Goal: Use online tool/utility: Use online tool/utility

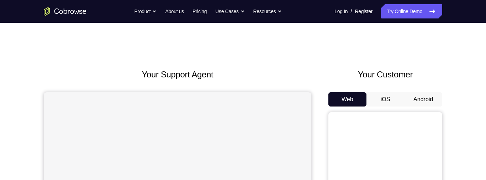
click at [419, 104] on button "Android" at bounding box center [423, 99] width 38 height 14
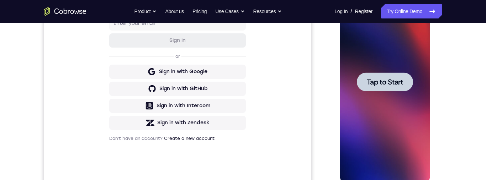
click at [383, 90] on div at bounding box center [384, 82] width 56 height 19
click at [383, 90] on div at bounding box center [385, 82] width 90 height 199
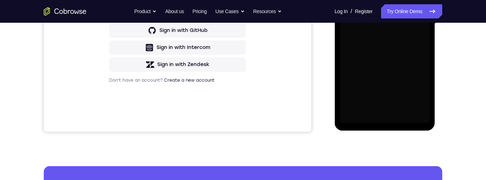
scroll to position [197, 0]
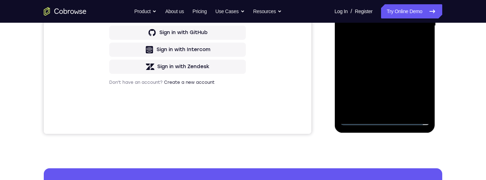
click at [382, 119] on div at bounding box center [385, 25] width 90 height 199
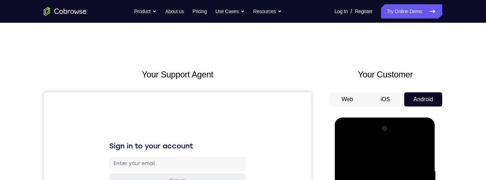
scroll to position [212, 0]
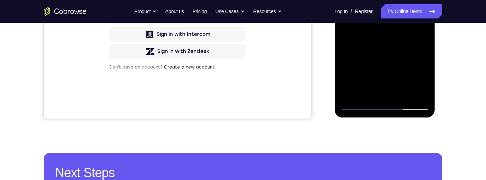
drag, startPoint x: 418, startPoint y: 77, endPoint x: 770, endPoint y: -9, distance: 363.1
click at [418, 77] on div at bounding box center [385, 10] width 90 height 199
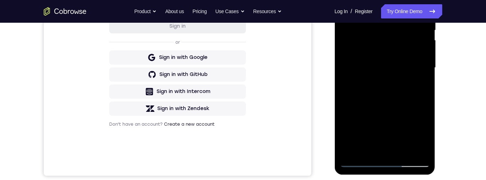
click at [348, 0] on div at bounding box center [385, 67] width 90 height 199
click at [412, 69] on div at bounding box center [385, 67] width 90 height 199
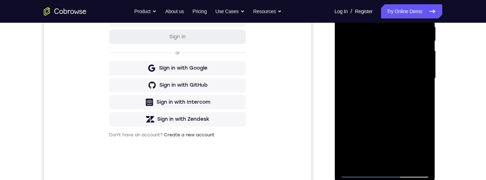
scroll to position [148, 0]
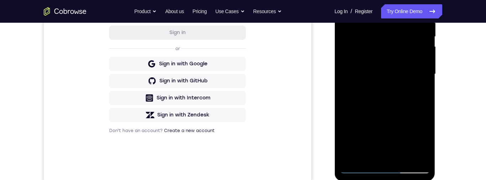
click at [376, 86] on div at bounding box center [385, 74] width 90 height 199
click at [380, 72] on div at bounding box center [385, 74] width 90 height 199
click at [364, 57] on div at bounding box center [385, 74] width 90 height 199
click at [417, 60] on div at bounding box center [385, 74] width 90 height 199
click at [396, 73] on div at bounding box center [385, 74] width 90 height 199
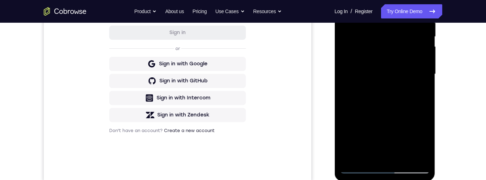
click at [385, 95] on div at bounding box center [385, 74] width 90 height 199
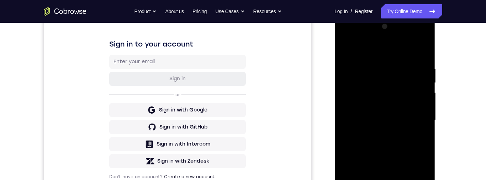
scroll to position [119, 0]
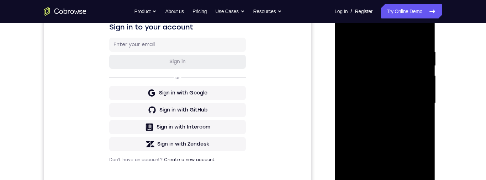
click at [422, 43] on div at bounding box center [385, 103] width 90 height 199
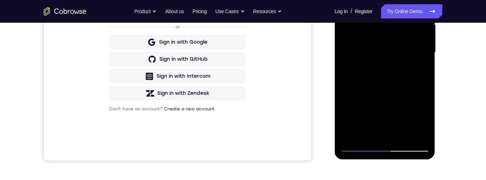
scroll to position [165, 0]
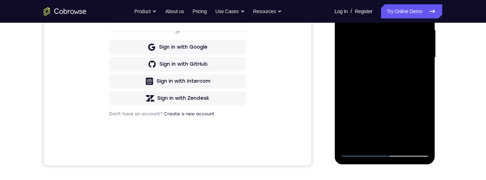
click at [381, 122] on div at bounding box center [385, 57] width 90 height 199
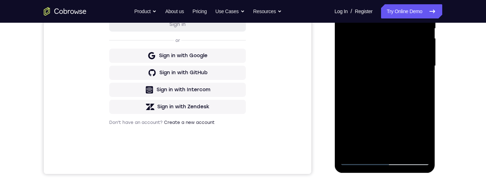
scroll to position [154, 0]
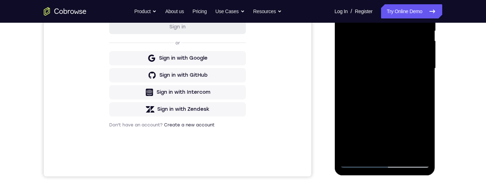
click at [348, 76] on div at bounding box center [385, 68] width 90 height 199
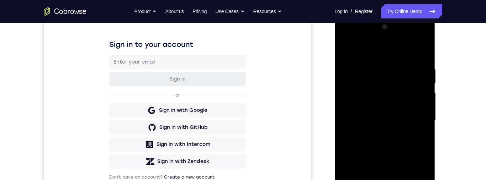
scroll to position [121, 0]
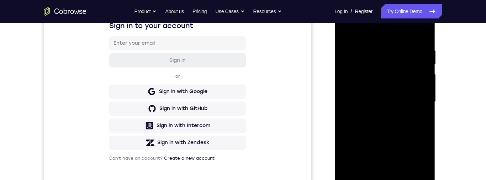
click at [425, 31] on div at bounding box center [385, 101] width 90 height 199
click at [348, 31] on div at bounding box center [385, 101] width 90 height 199
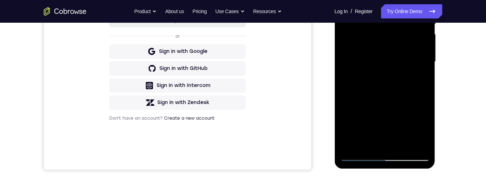
scroll to position [185, 0]
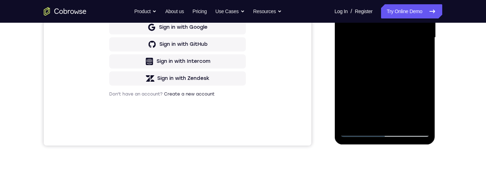
click at [404, 124] on div at bounding box center [385, 37] width 90 height 199
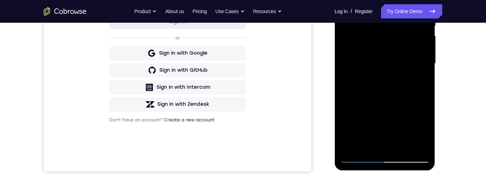
scroll to position [175, 0]
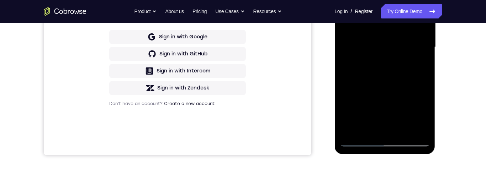
click at [412, 89] on div at bounding box center [385, 47] width 90 height 199
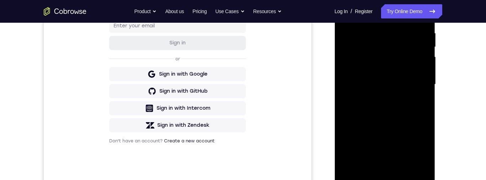
scroll to position [116, 0]
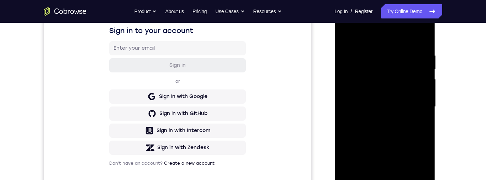
click at [388, 49] on div at bounding box center [385, 106] width 90 height 199
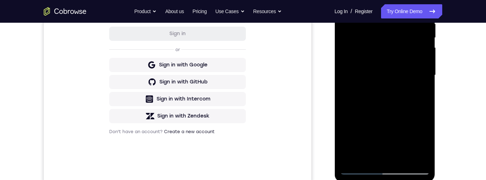
click at [412, 73] on div at bounding box center [385, 75] width 90 height 199
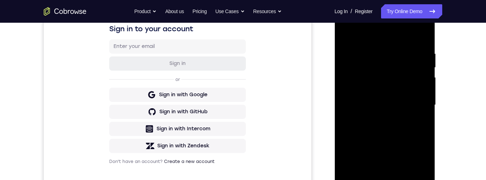
scroll to position [151, 0]
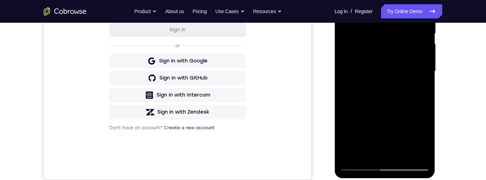
click at [389, 89] on div at bounding box center [385, 71] width 90 height 199
click at [417, 88] on div at bounding box center [385, 71] width 90 height 199
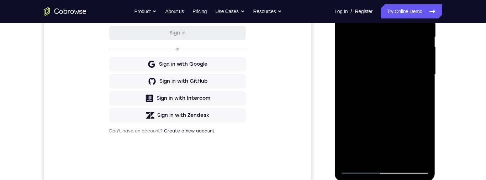
scroll to position [169, 0]
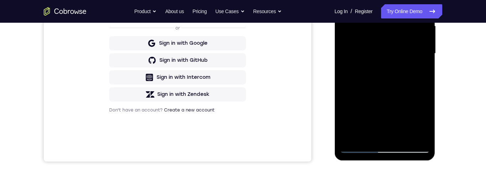
click at [424, 124] on div at bounding box center [385, 53] width 90 height 199
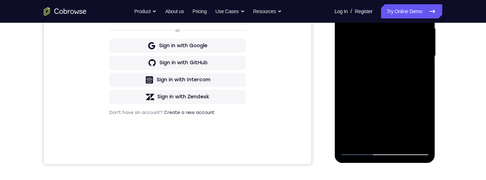
click at [424, 124] on div at bounding box center [385, 56] width 90 height 199
click at [421, 76] on div at bounding box center [385, 56] width 90 height 199
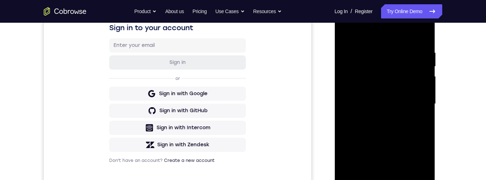
scroll to position [115, 0]
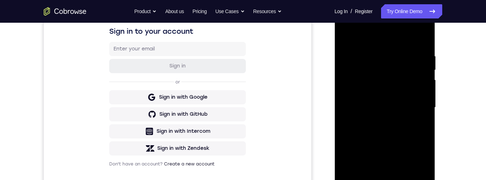
click at [396, 69] on div at bounding box center [385, 107] width 90 height 199
click at [420, 104] on div at bounding box center [385, 107] width 90 height 199
click at [415, 123] on div at bounding box center [385, 107] width 90 height 199
click at [417, 107] on div at bounding box center [385, 107] width 90 height 199
click at [420, 126] on div at bounding box center [385, 107] width 90 height 199
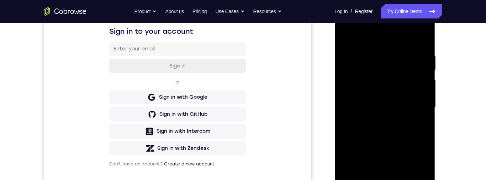
scroll to position [96, 0]
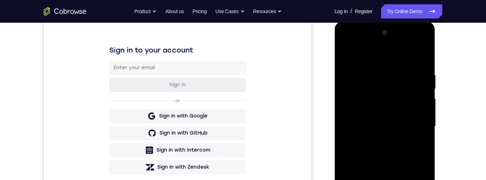
click at [396, 96] on div at bounding box center [385, 126] width 90 height 199
click at [413, 122] on div at bounding box center [385, 126] width 90 height 199
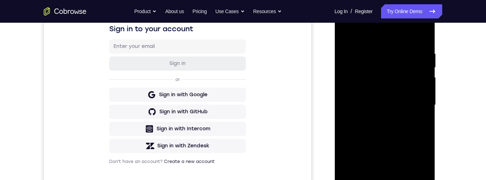
click at [420, 124] on div at bounding box center [385, 105] width 90 height 199
click at [346, 37] on div at bounding box center [385, 105] width 90 height 199
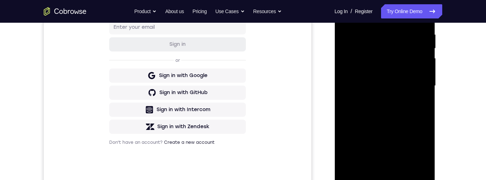
click at [402, 114] on div at bounding box center [385, 85] width 90 height 199
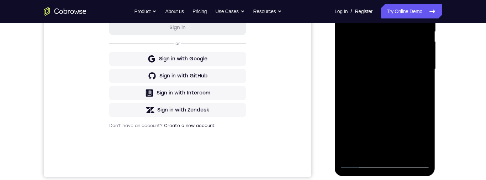
scroll to position [144, 0]
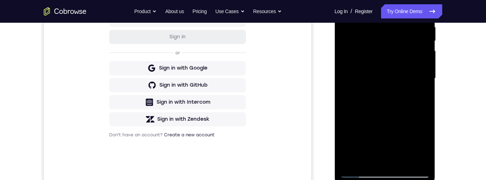
click at [349, 10] on div at bounding box center [385, 78] width 90 height 199
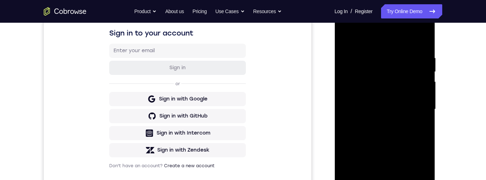
click at [349, 38] on div at bounding box center [385, 109] width 90 height 199
click at [373, 54] on div at bounding box center [385, 109] width 90 height 199
click at [421, 87] on div at bounding box center [385, 109] width 90 height 199
click at [420, 80] on div at bounding box center [385, 109] width 90 height 199
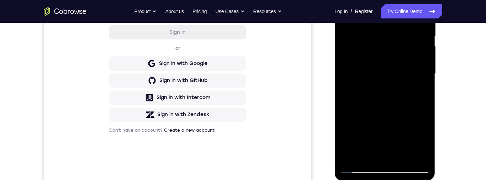
scroll to position [135, 0]
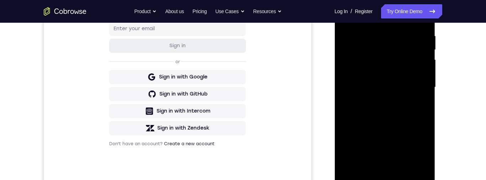
click at [414, 83] on div at bounding box center [385, 87] width 90 height 199
click at [352, 88] on div at bounding box center [385, 87] width 90 height 199
click at [415, 78] on div at bounding box center [385, 87] width 90 height 199
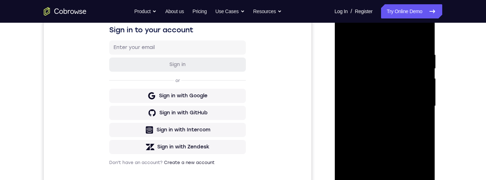
click at [418, 78] on div at bounding box center [385, 106] width 90 height 199
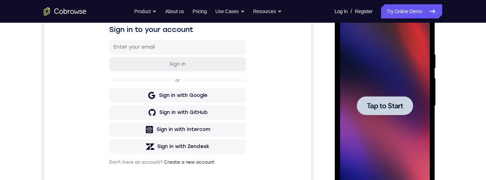
scroll to position [0, 0]
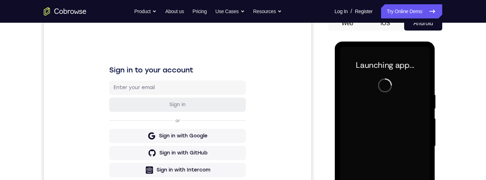
scroll to position [173, 0]
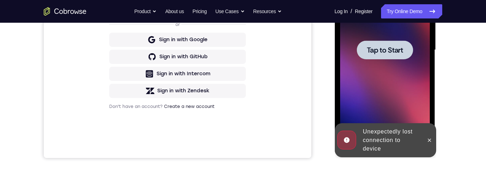
click at [381, 63] on div at bounding box center [385, 50] width 90 height 199
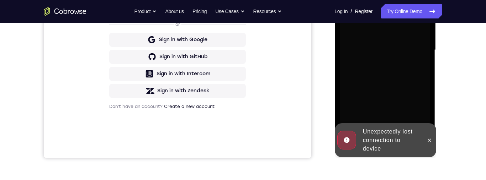
click at [381, 63] on div at bounding box center [385, 50] width 90 height 199
click at [428, 139] on icon at bounding box center [429, 140] width 3 height 3
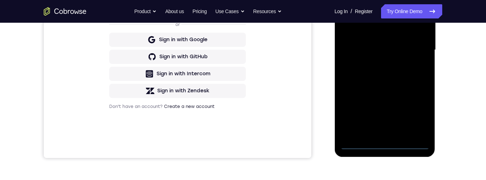
scroll to position [178, 0]
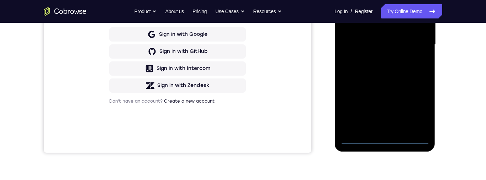
click at [385, 139] on div at bounding box center [385, 44] width 90 height 199
click at [418, 108] on div at bounding box center [385, 44] width 90 height 199
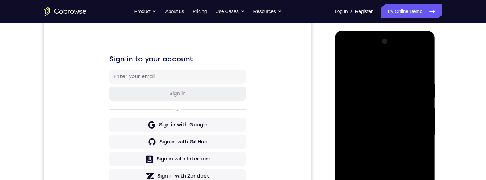
click at [344, 52] on div at bounding box center [385, 135] width 90 height 199
click at [414, 131] on div at bounding box center [385, 135] width 90 height 199
click at [377, 180] on div at bounding box center [385, 135] width 90 height 199
click at [361, 131] on div at bounding box center [385, 135] width 90 height 199
click at [360, 121] on div at bounding box center [385, 135] width 90 height 199
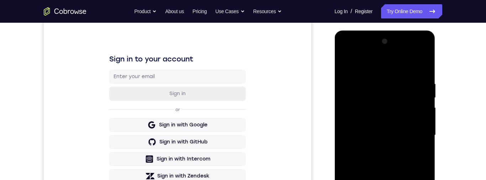
click at [370, 134] on div at bounding box center [385, 135] width 90 height 199
click at [388, 160] on div at bounding box center [385, 135] width 90 height 199
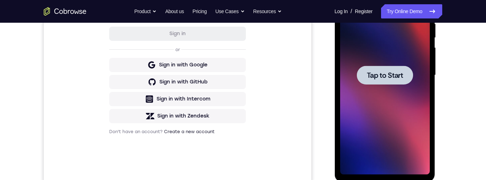
scroll to position [0, 0]
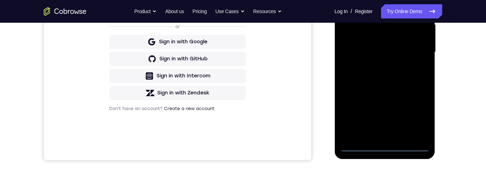
click at [413, 117] on div at bounding box center [385, 52] width 90 height 199
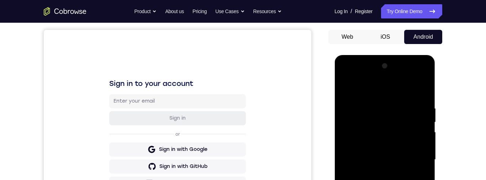
click at [346, 77] on div at bounding box center [385, 159] width 90 height 199
click at [412, 159] on div at bounding box center [385, 159] width 90 height 199
click at [376, 174] on div at bounding box center [385, 159] width 90 height 199
click at [383, 148] on div at bounding box center [385, 159] width 90 height 199
click at [363, 148] on div at bounding box center [385, 159] width 90 height 199
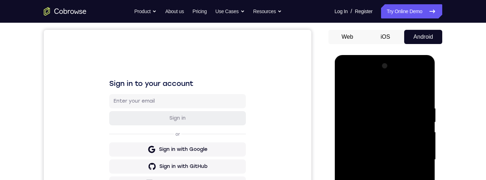
scroll to position [126, 0]
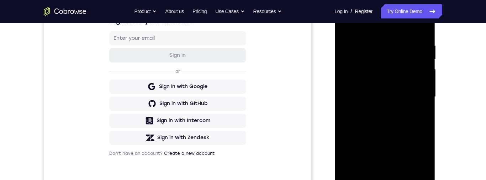
click at [378, 94] on div at bounding box center [385, 97] width 90 height 199
click at [386, 122] on div at bounding box center [385, 97] width 90 height 199
click at [387, 126] on div at bounding box center [385, 97] width 90 height 199
drag, startPoint x: 387, startPoint y: 126, endPoint x: 389, endPoint y: 105, distance: 21.1
click at [390, 103] on div at bounding box center [385, 97] width 90 height 199
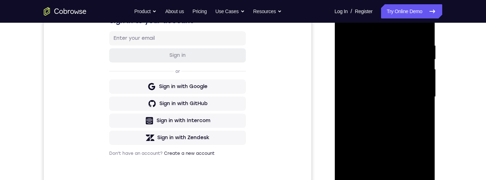
scroll to position [149, 0]
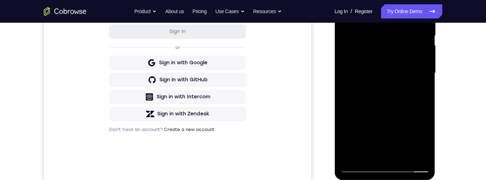
drag, startPoint x: 412, startPoint y: 91, endPoint x: 378, endPoint y: 46, distance: 55.8
click at [377, 39] on div at bounding box center [385, 73] width 90 height 199
click at [346, 113] on div at bounding box center [385, 73] width 90 height 199
drag, startPoint x: 401, startPoint y: 89, endPoint x: 403, endPoint y: 58, distance: 31.7
click at [403, 58] on div at bounding box center [385, 73] width 90 height 199
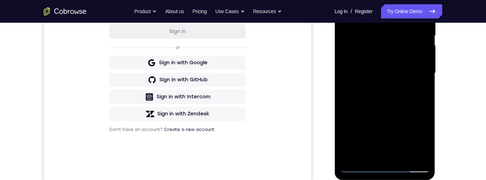
drag, startPoint x: 385, startPoint y: 136, endPoint x: 382, endPoint y: 85, distance: 50.6
click at [378, 77] on div at bounding box center [385, 73] width 90 height 199
click at [403, 154] on div at bounding box center [385, 73] width 90 height 199
click at [389, 110] on div at bounding box center [385, 73] width 90 height 199
click at [382, 9] on div at bounding box center [385, 73] width 90 height 199
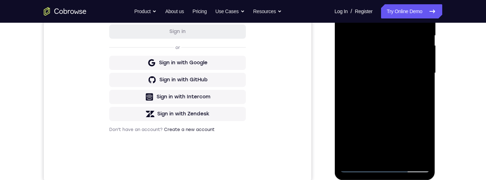
click at [371, 71] on div at bounding box center [385, 73] width 90 height 199
click at [398, 107] on div at bounding box center [385, 73] width 90 height 199
click at [417, 105] on div at bounding box center [385, 73] width 90 height 199
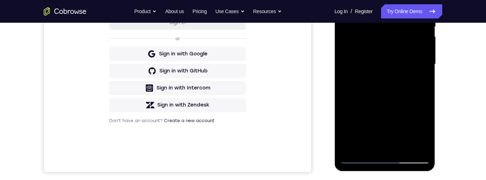
click at [419, 82] on div at bounding box center [385, 64] width 90 height 199
click at [376, 35] on div at bounding box center [385, 64] width 90 height 199
click at [391, 97] on div at bounding box center [385, 64] width 90 height 199
click at [416, 83] on div at bounding box center [385, 64] width 90 height 199
click at [345, 0] on div at bounding box center [385, 64] width 90 height 199
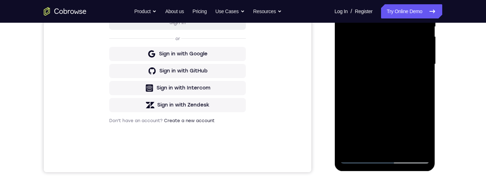
click at [346, 0] on div at bounding box center [385, 64] width 90 height 199
click at [366, 149] on div at bounding box center [385, 64] width 90 height 199
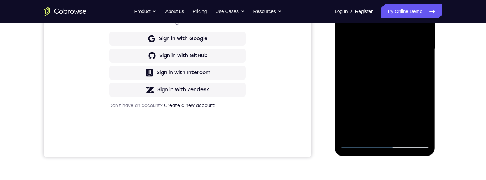
scroll to position [68, 0]
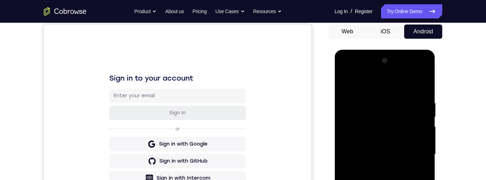
click at [361, 84] on div at bounding box center [385, 154] width 90 height 199
click at [386, 89] on div at bounding box center [385, 154] width 90 height 199
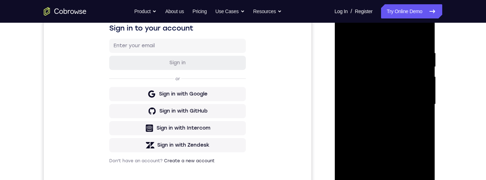
scroll to position [120, 0]
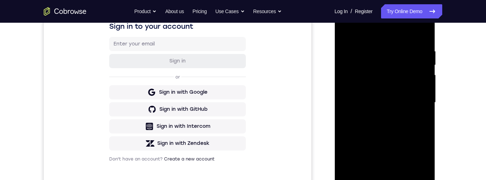
click at [375, 88] on div at bounding box center [385, 102] width 90 height 199
click at [419, 96] on div at bounding box center [385, 102] width 90 height 199
click at [425, 78] on div at bounding box center [385, 102] width 90 height 199
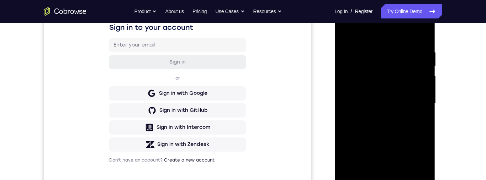
scroll to position [95, 0]
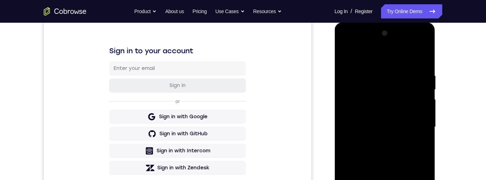
click at [348, 57] on div at bounding box center [385, 127] width 90 height 199
click at [359, 100] on div at bounding box center [385, 127] width 90 height 199
click at [426, 94] on div at bounding box center [385, 127] width 90 height 199
click at [425, 94] on div at bounding box center [385, 127] width 90 height 199
click at [426, 93] on div at bounding box center [385, 127] width 90 height 199
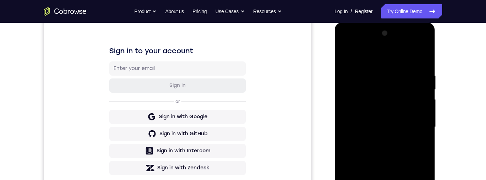
scroll to position [132, 0]
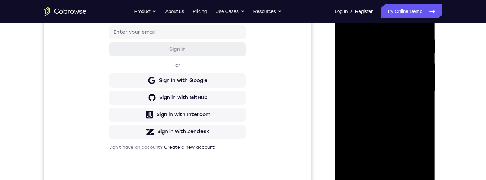
click at [401, 140] on div at bounding box center [385, 90] width 90 height 199
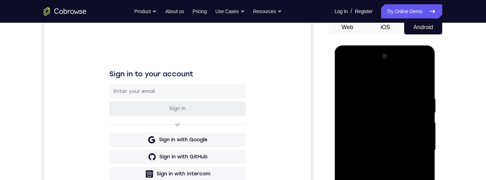
scroll to position [69, 0]
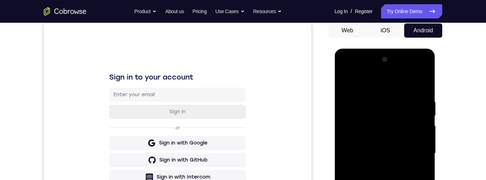
click at [347, 84] on div at bounding box center [385, 153] width 90 height 199
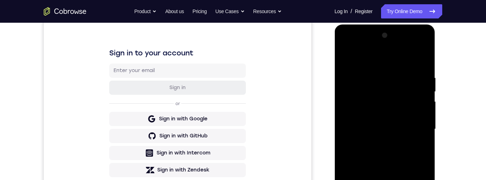
scroll to position [75, 0]
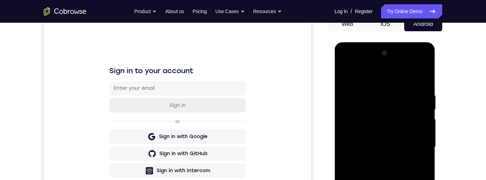
click at [348, 76] on div at bounding box center [385, 147] width 90 height 199
click at [427, 131] on div at bounding box center [385, 147] width 90 height 199
click at [425, 134] on div at bounding box center [385, 147] width 90 height 199
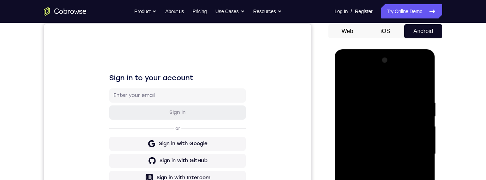
click at [349, 85] on div at bounding box center [385, 154] width 90 height 199
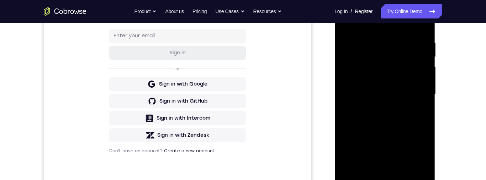
scroll to position [155, 0]
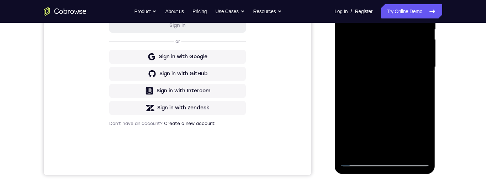
click at [403, 153] on div at bounding box center [385, 67] width 90 height 199
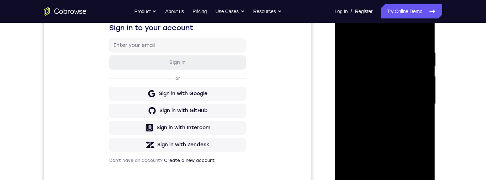
scroll to position [100, 0]
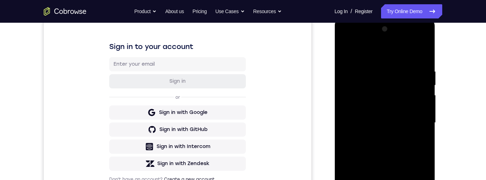
click at [381, 64] on div at bounding box center [385, 122] width 90 height 199
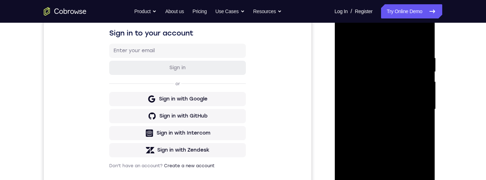
scroll to position [109, 0]
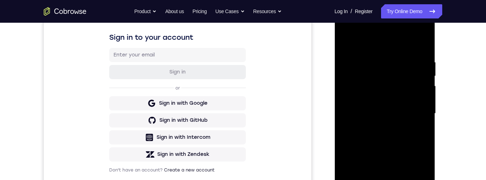
click at [349, 46] on div at bounding box center [385, 113] width 90 height 199
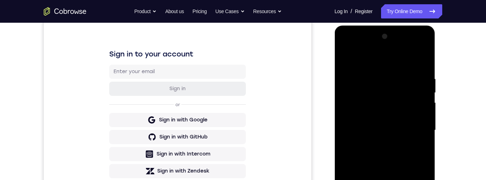
click at [379, 74] on div at bounding box center [385, 130] width 90 height 199
click at [375, 78] on div at bounding box center [385, 130] width 90 height 199
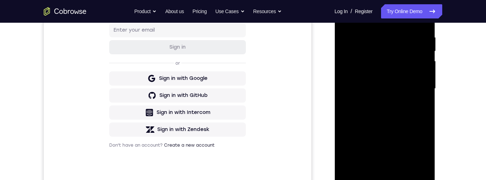
scroll to position [103, 0]
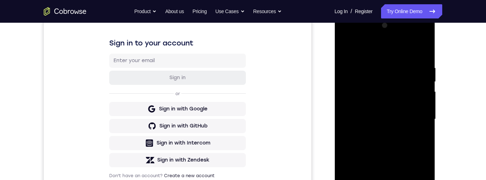
click at [420, 122] on div at bounding box center [385, 119] width 90 height 199
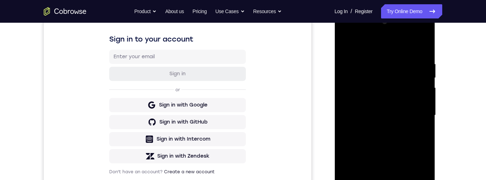
click at [349, 85] on div at bounding box center [385, 115] width 90 height 199
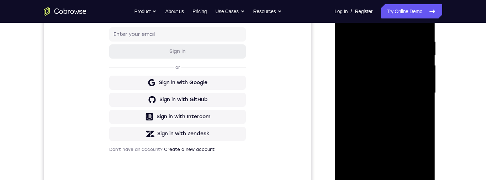
scroll to position [141, 0]
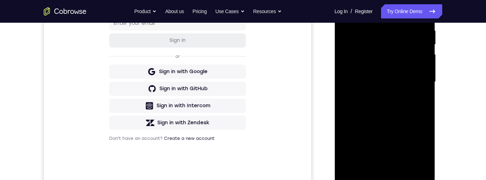
click at [349, 80] on div at bounding box center [385, 82] width 90 height 199
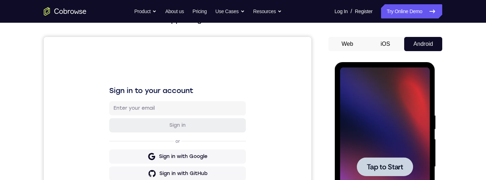
scroll to position [0, 0]
